Goal: Navigation & Orientation: Find specific page/section

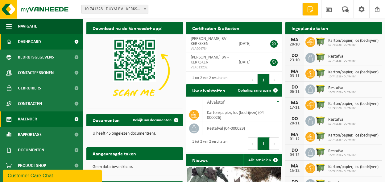
click at [27, 119] on span "Kalender" at bounding box center [27, 118] width 19 height 15
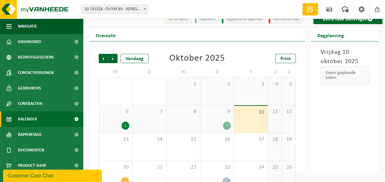
scroll to position [32, 0]
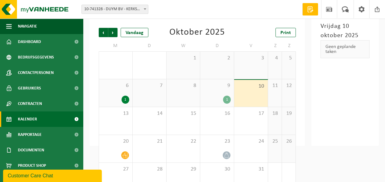
click at [251, 98] on div "10" at bounding box center [251, 93] width 34 height 27
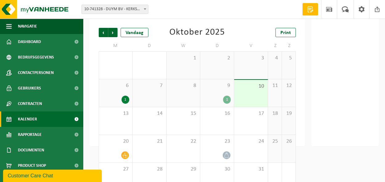
click at [251, 98] on div "10" at bounding box center [251, 93] width 34 height 27
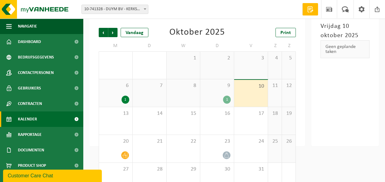
click at [222, 95] on div "9 1" at bounding box center [217, 92] width 34 height 27
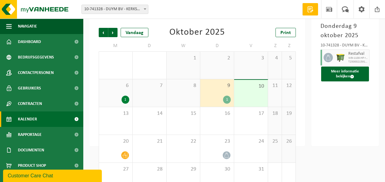
click at [222, 95] on div "9 1" at bounding box center [217, 92] width 34 height 27
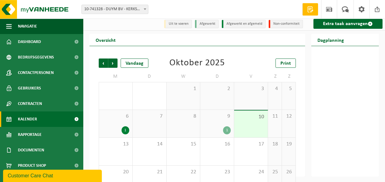
scroll to position [0, 0]
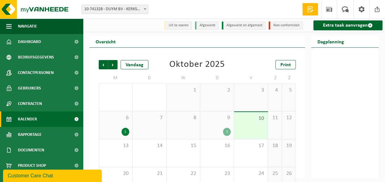
click at [26, 120] on span "Kalender" at bounding box center [27, 118] width 19 height 15
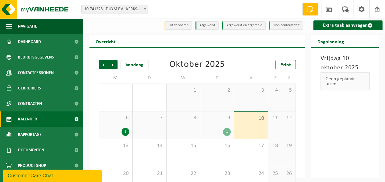
click at [220, 127] on div "9 1" at bounding box center [217, 124] width 34 height 27
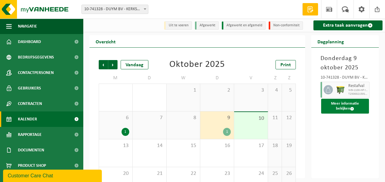
click at [341, 107] on button "Meer informatie bekijken" at bounding box center [345, 106] width 48 height 15
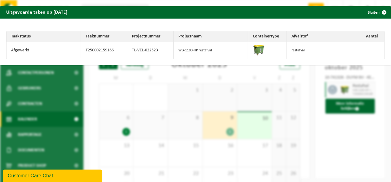
click at [347, 140] on div "Uitgevoerde taken op 2025-10-09 Sluiten Taakstatus Taaknummer Projectnummer Pro…" at bounding box center [195, 91] width 391 height 182
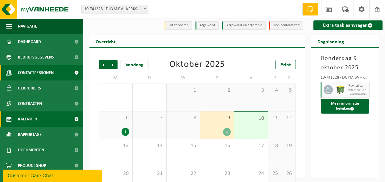
click at [43, 75] on span "Contactpersonen" at bounding box center [36, 72] width 36 height 15
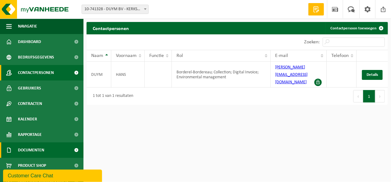
scroll to position [7, 0]
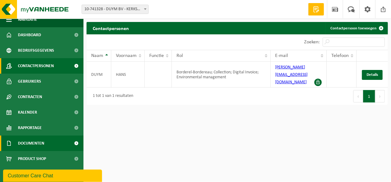
click at [41, 144] on span "Documenten" at bounding box center [31, 142] width 26 height 15
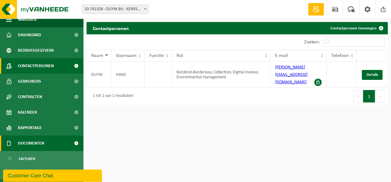
click at [49, 144] on link "Documenten" at bounding box center [41, 142] width 83 height 15
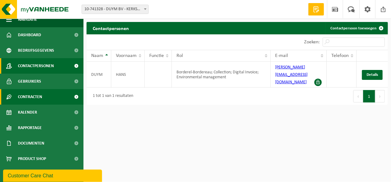
click at [33, 97] on span "Contracten" at bounding box center [30, 96] width 24 height 15
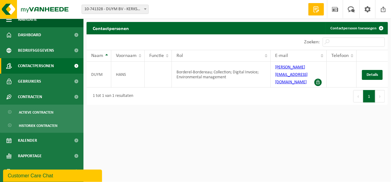
click at [144, 128] on html "Vestiging: 10-741328 - DUYM BV - KERKSKEN 10-741328 - DUYM BV - KERKSKEN Welkom…" at bounding box center [195, 91] width 391 height 182
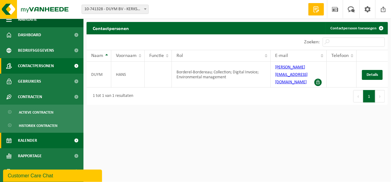
click at [25, 142] on span "Kalender" at bounding box center [27, 139] width 19 height 15
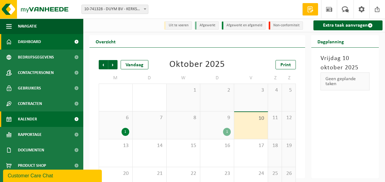
click at [23, 41] on span "Dashboard" at bounding box center [29, 41] width 23 height 15
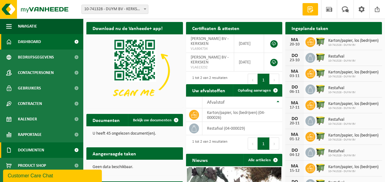
click at [25, 150] on span "Documenten" at bounding box center [31, 149] width 26 height 15
click at [24, 151] on span "Documenten" at bounding box center [31, 149] width 26 height 15
click at [37, 150] on span "Documenten" at bounding box center [31, 149] width 26 height 15
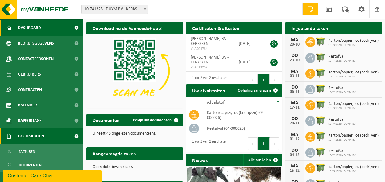
scroll to position [22, 0]
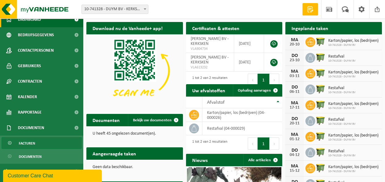
click at [38, 142] on link "Facturen" at bounding box center [42, 143] width 80 height 12
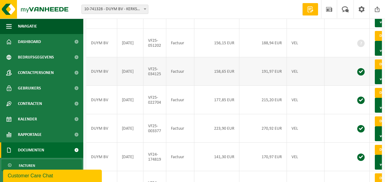
scroll to position [32, 0]
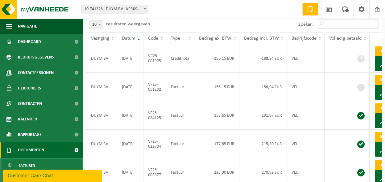
click at [41, 150] on span "Documenten" at bounding box center [31, 149] width 26 height 15
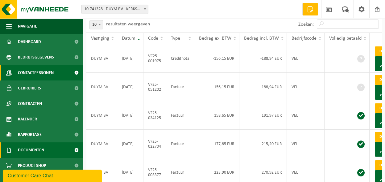
click at [33, 72] on span "Contactpersonen" at bounding box center [36, 72] width 36 height 15
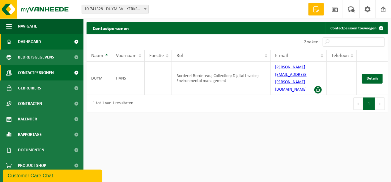
click at [36, 44] on span "Dashboard" at bounding box center [29, 41] width 23 height 15
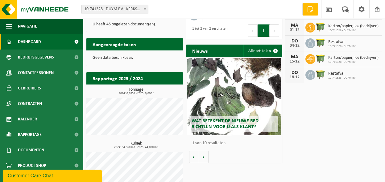
scroll to position [122, 0]
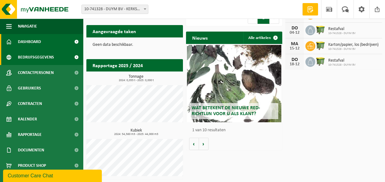
click at [33, 57] on span "Bedrijfsgegevens" at bounding box center [36, 56] width 36 height 15
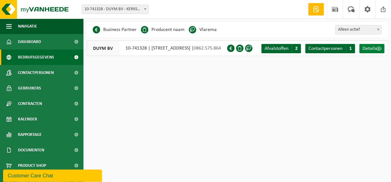
click at [370, 48] on span "Details" at bounding box center [369, 48] width 14 height 5
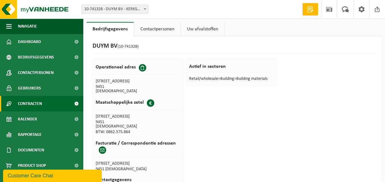
click at [29, 102] on span "Contracten" at bounding box center [30, 103] width 24 height 15
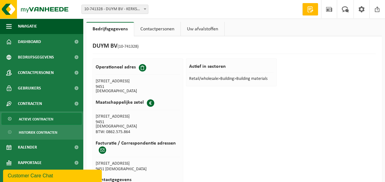
click at [28, 116] on span "Actieve contracten" at bounding box center [36, 119] width 35 height 12
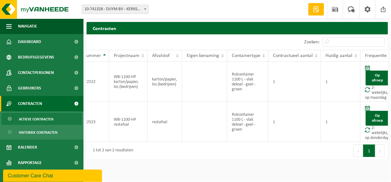
scroll to position [0, 22]
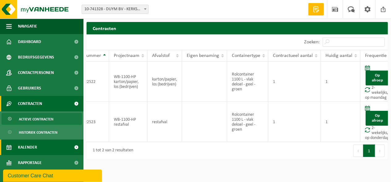
click at [33, 145] on span "Kalender" at bounding box center [27, 146] width 19 height 15
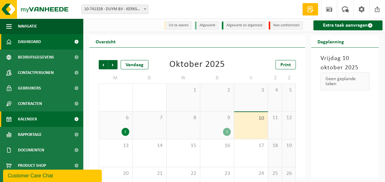
click at [9, 42] on span at bounding box center [9, 41] width 6 height 15
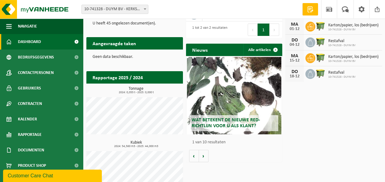
scroll to position [122, 0]
